Goal: Task Accomplishment & Management: Complete application form

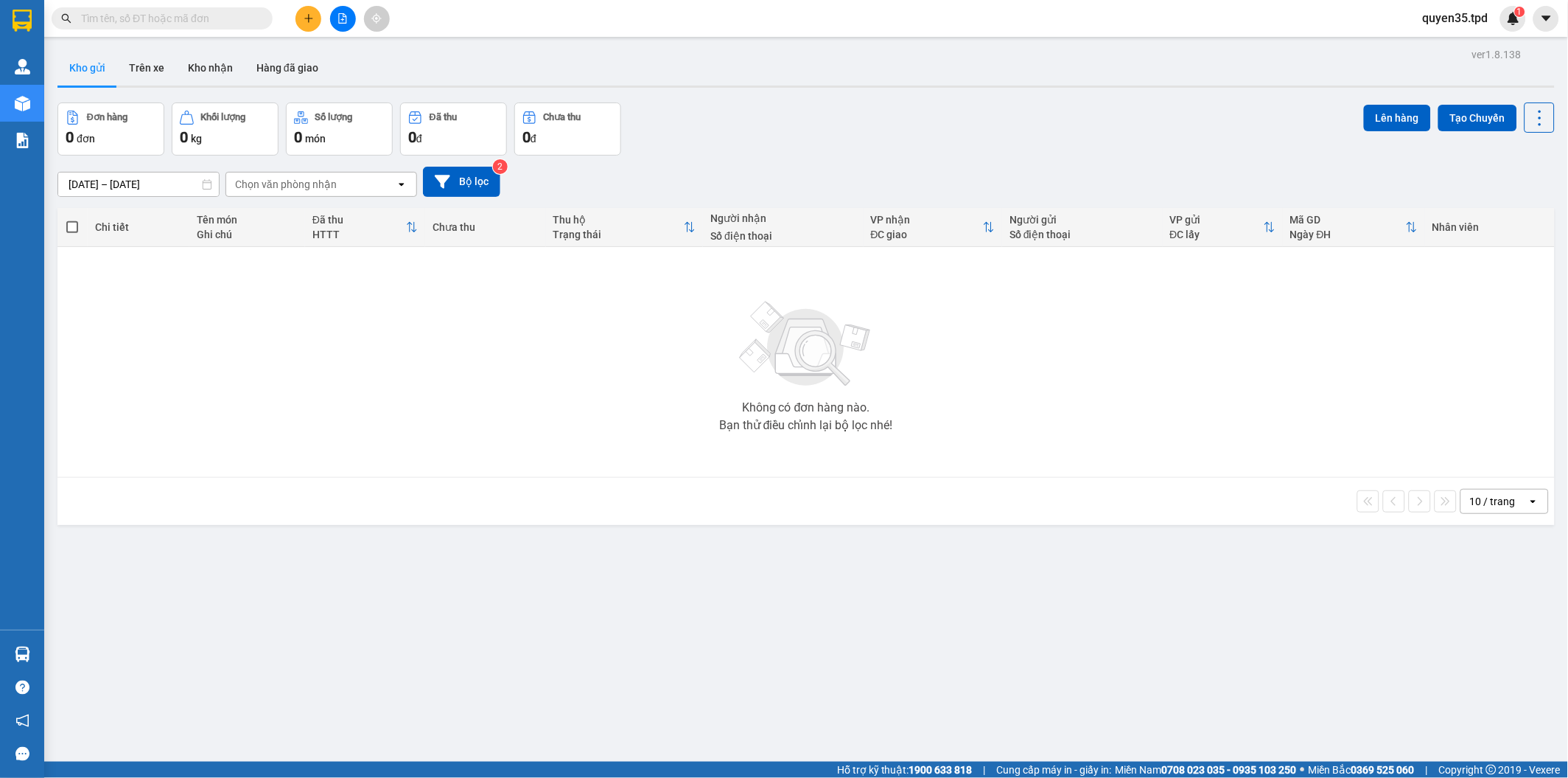
click at [307, 17] on icon "plus" at bounding box center [308, 17] width 10 height 10
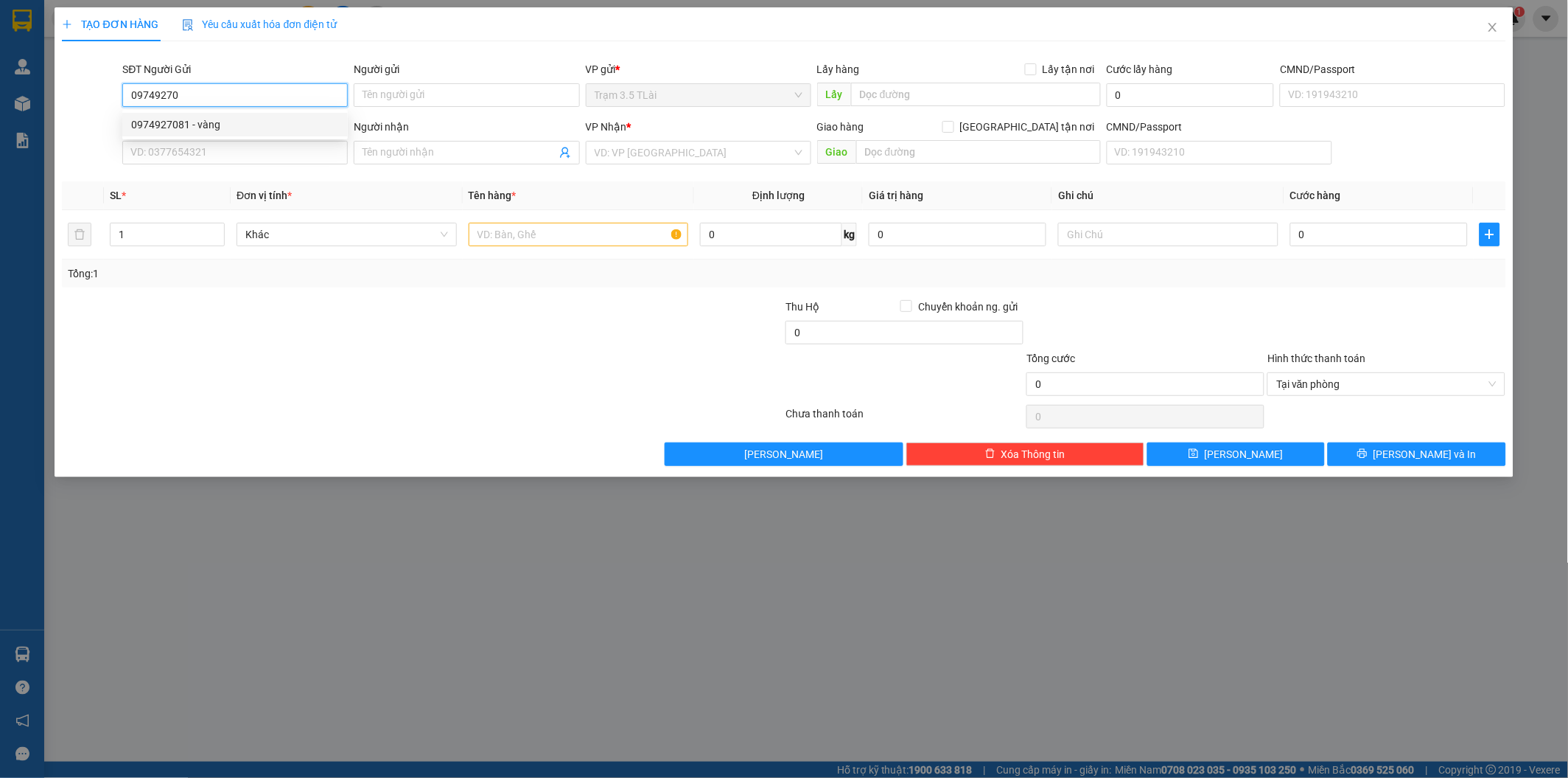
click at [204, 122] on div "0974927081 - vàng" at bounding box center [235, 125] width 208 height 17
type input "0974927081"
type input "vàng"
type input "0831840002771"
type input "0919669769"
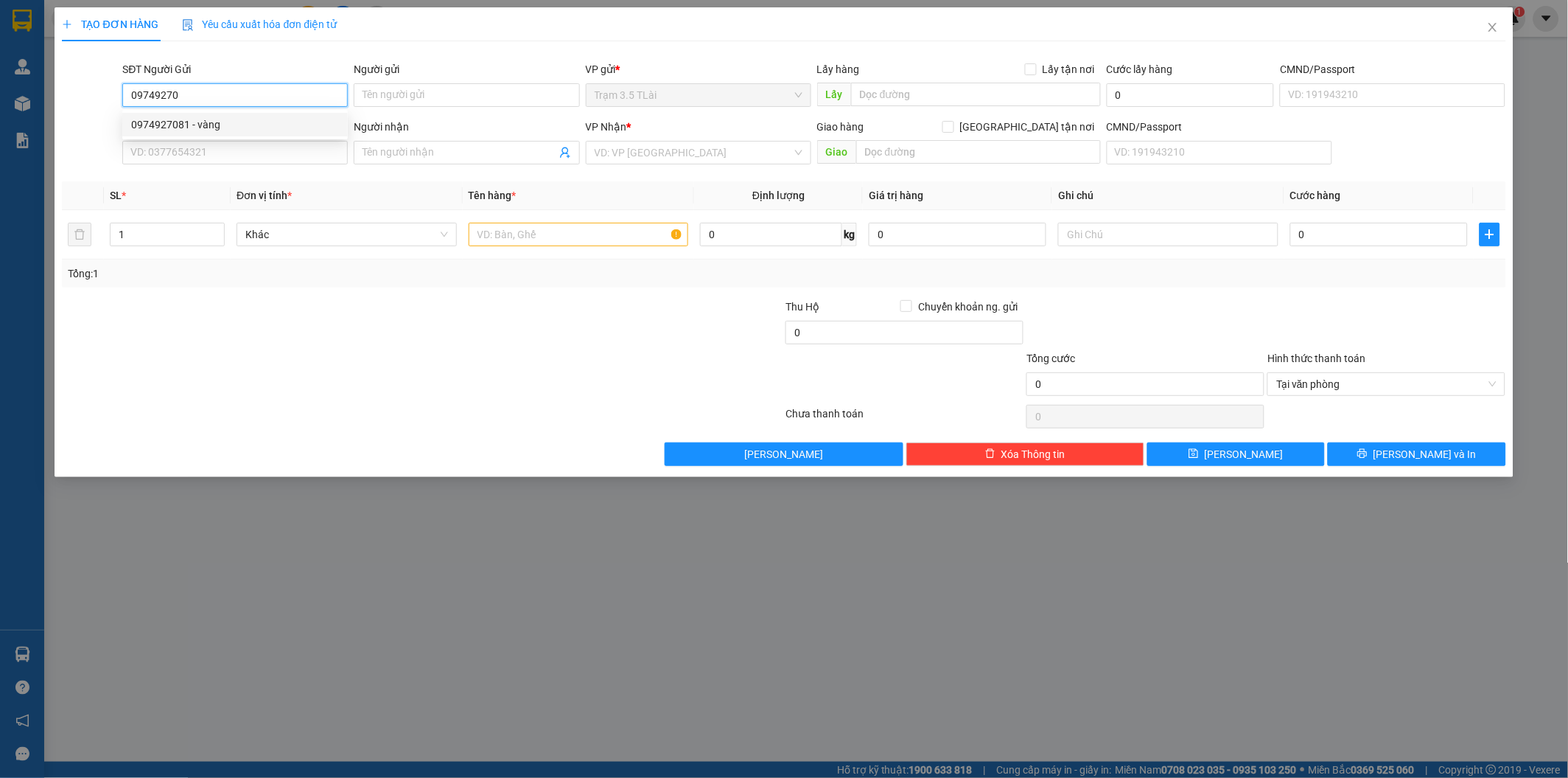
type input "[PERSON_NAME]"
type input "0974927081"
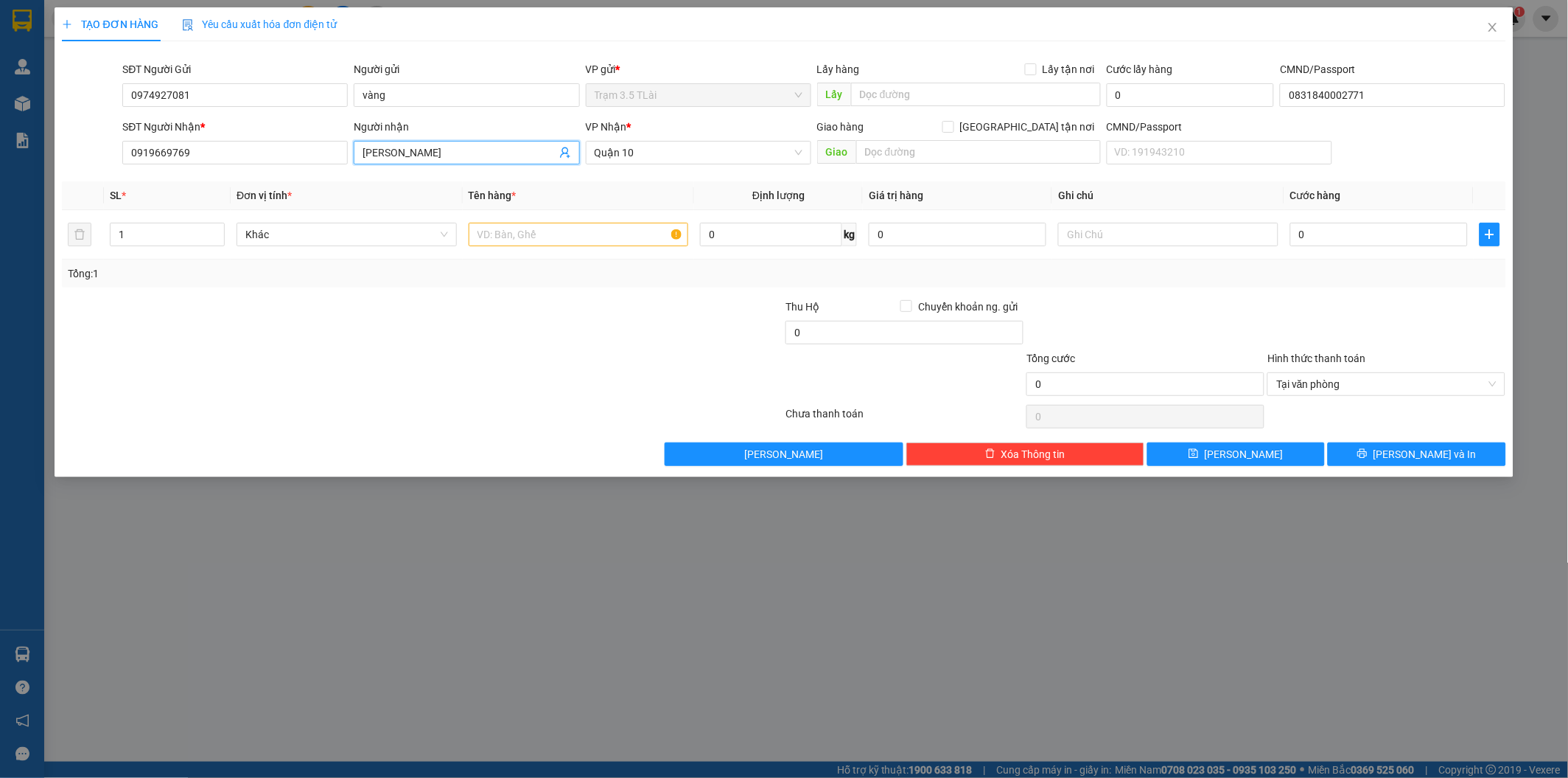
click at [561, 152] on icon "user-add" at bounding box center [565, 152] width 12 height 12
click at [530, 65] on span "-" at bounding box center [531, 67] width 3 height 12
type input "0941521597"
type input "CƯƠNG"
click at [484, 236] on input "text" at bounding box center [579, 235] width 220 height 24
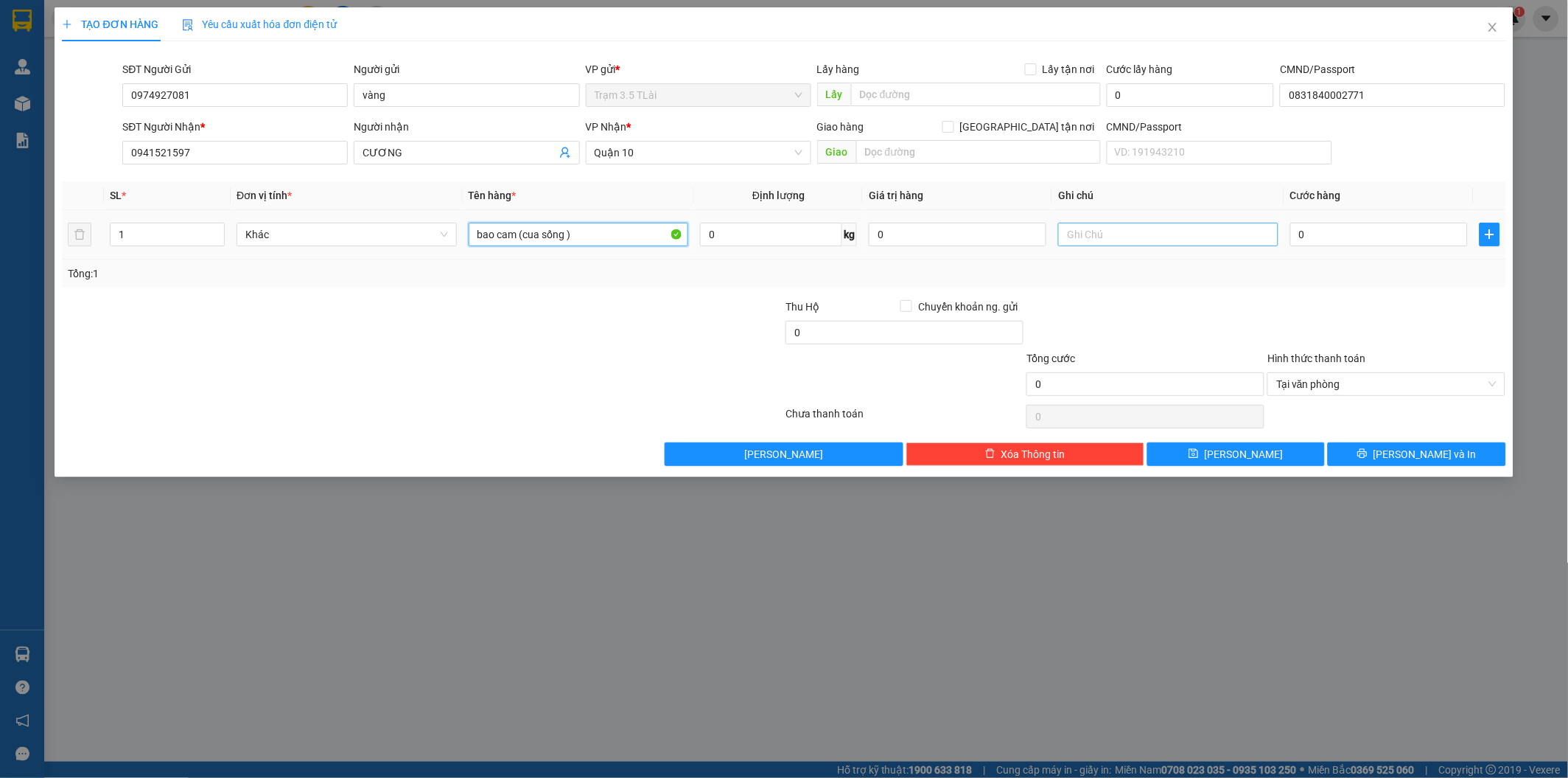
type input "bao cam (cua sống )"
click at [1085, 229] on input "text" at bounding box center [1168, 235] width 220 height 24
type input "chết k chịu"
click at [1312, 231] on input "0" at bounding box center [1379, 235] width 178 height 24
click at [920, 225] on input "0" at bounding box center [957, 235] width 178 height 24
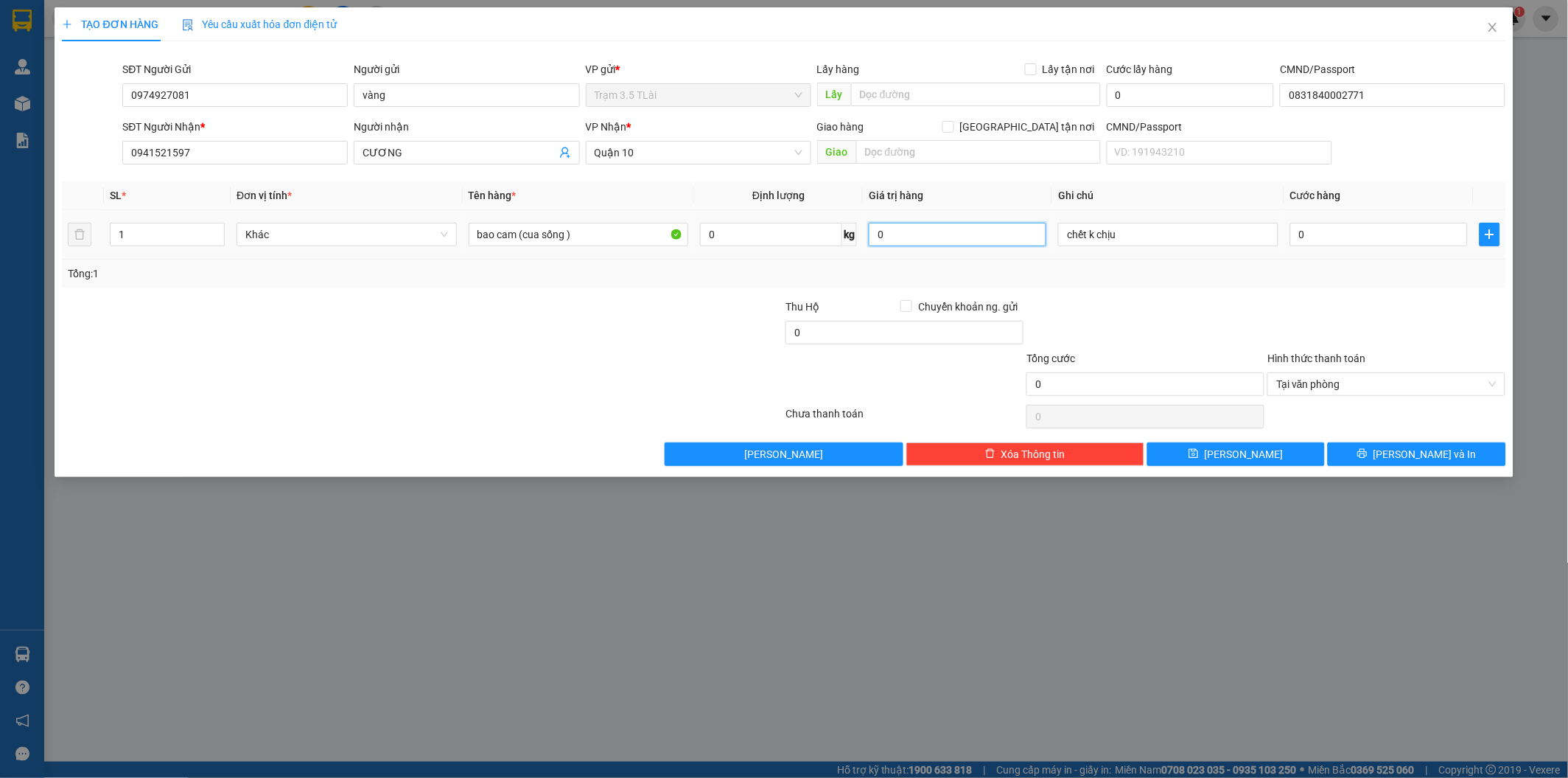
click at [908, 230] on input "0" at bounding box center [957, 235] width 178 height 24
click at [955, 233] on input "900" at bounding box center [957, 235] width 178 height 24
type input "900.000"
click at [1352, 233] on input "0" at bounding box center [1379, 235] width 178 height 24
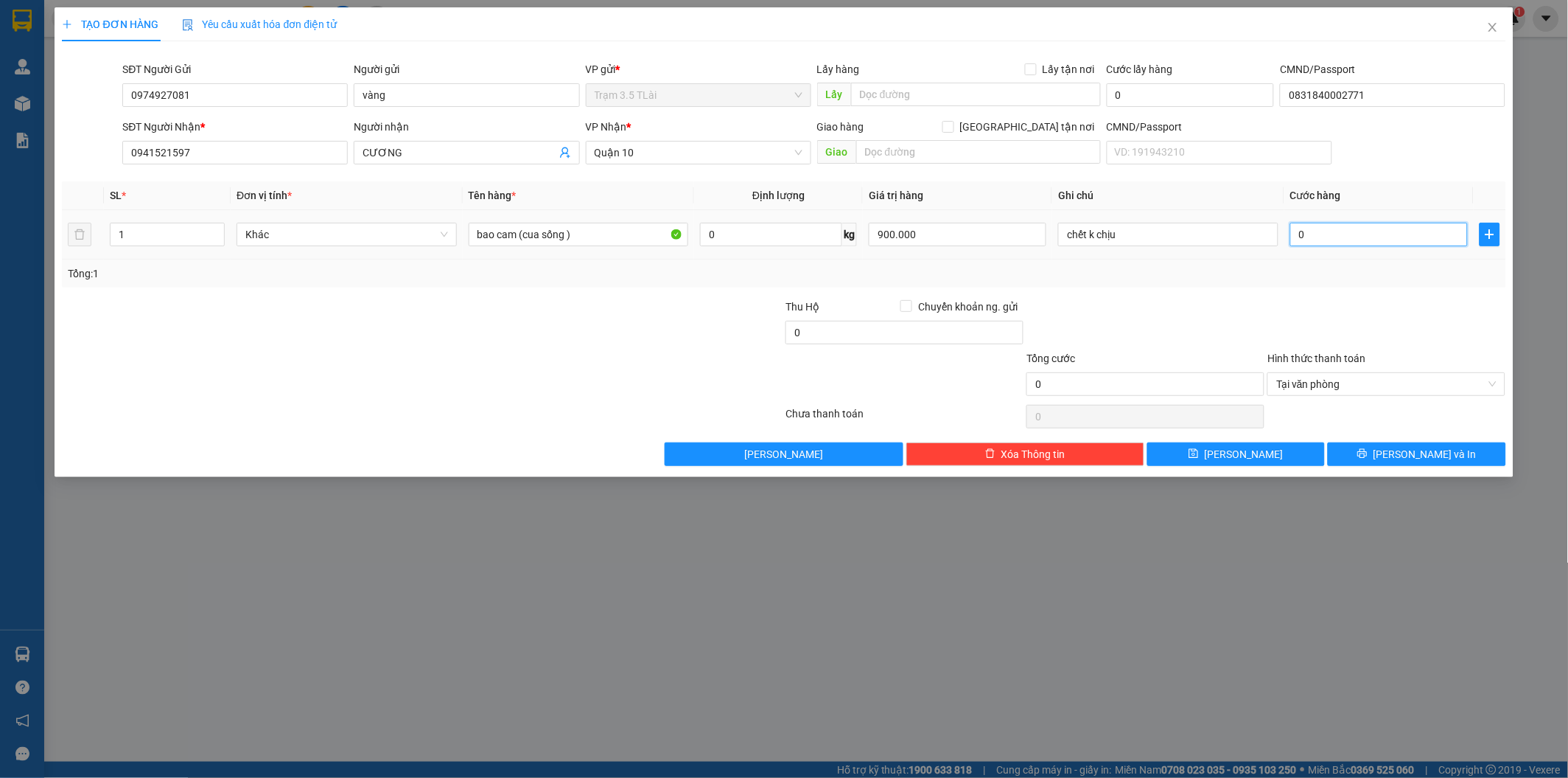
type input "5"
type input "50"
type input "50.000"
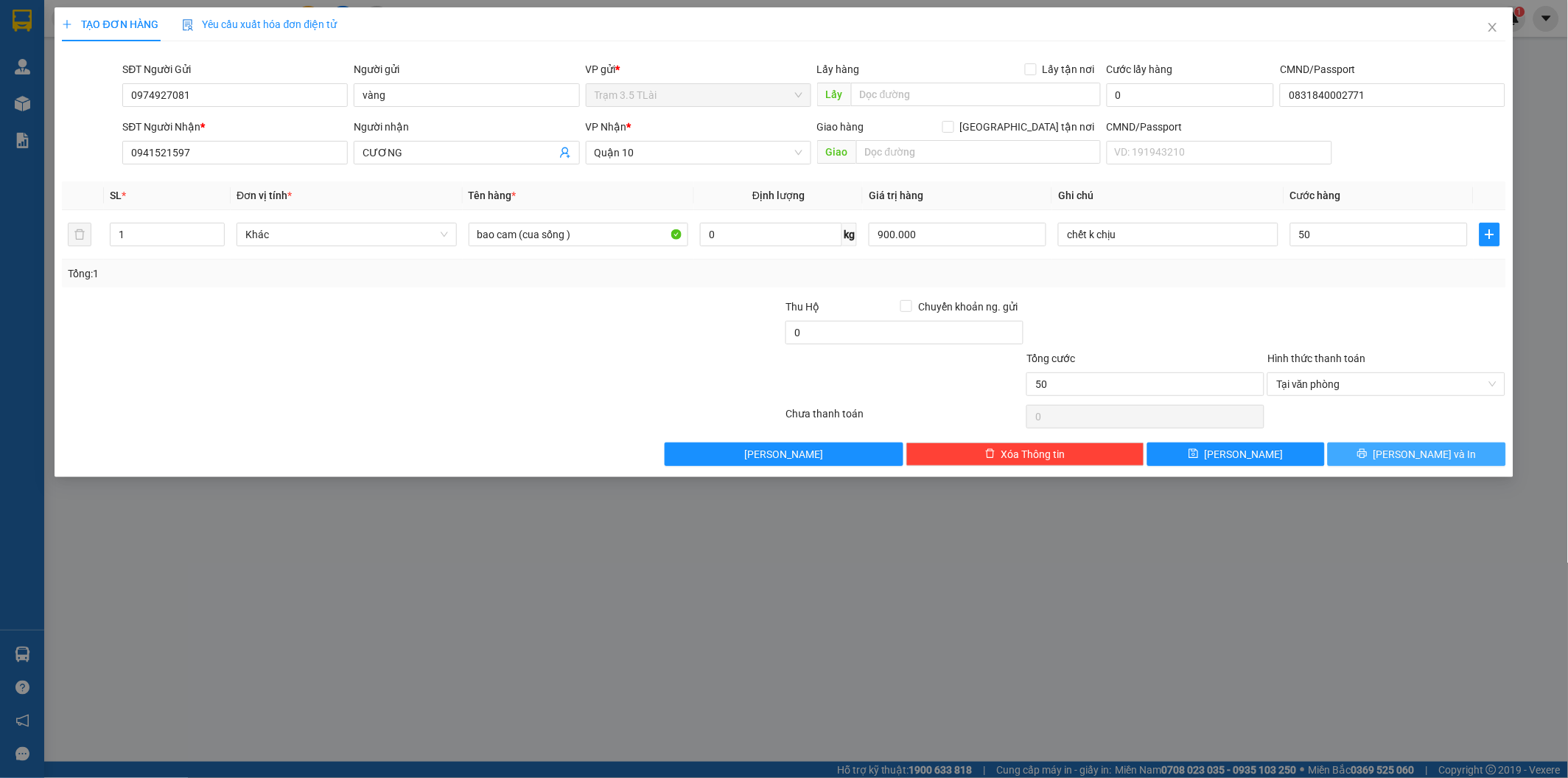
type input "50.000"
click at [1374, 451] on button "[PERSON_NAME] và In" at bounding box center [1417, 454] width 178 height 24
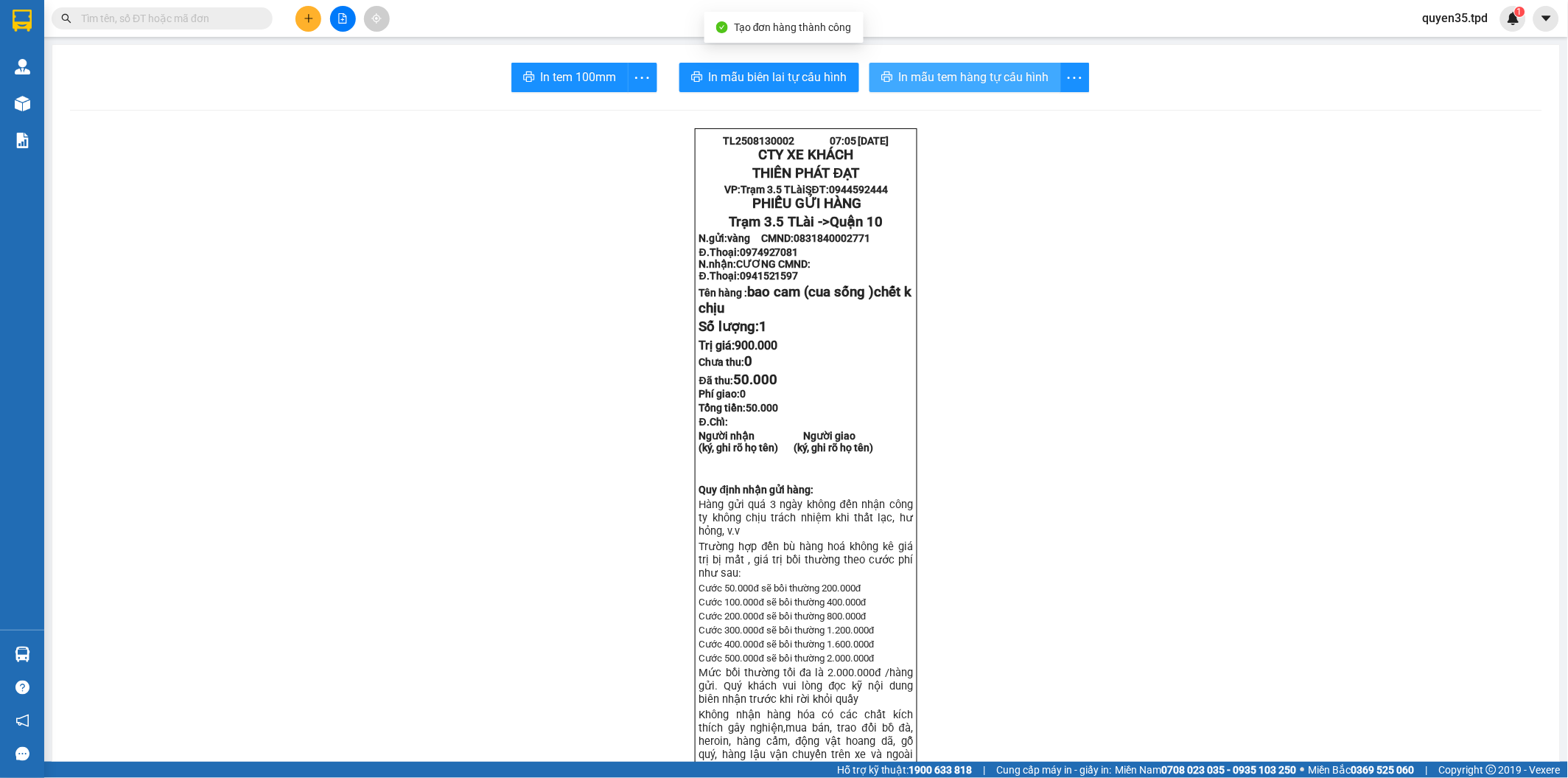
click at [930, 87] on button "In mẫu tem hàng tự cấu hình" at bounding box center [965, 77] width 192 height 29
click at [569, 77] on span "In tem 100mm" at bounding box center [579, 77] width 76 height 18
click at [578, 74] on span "In tem 100mm" at bounding box center [579, 77] width 76 height 18
